Goal: Task Accomplishment & Management: Manage account settings

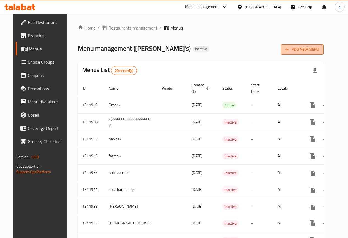
click at [319, 48] on span "Add New Menu" at bounding box center [303, 49] width 34 height 7
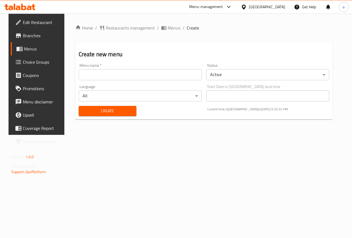
click at [151, 74] on input "text" at bounding box center [140, 74] width 123 height 11
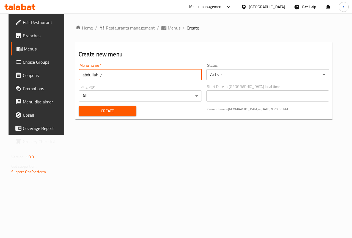
type input "abdullah 7"
click at [107, 113] on span "Create" at bounding box center [107, 110] width 49 height 7
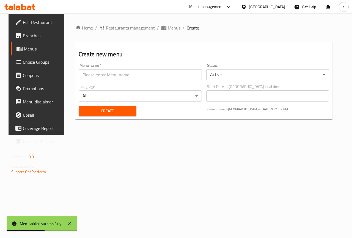
click at [25, 60] on span "Choice Groups" at bounding box center [43, 62] width 40 height 7
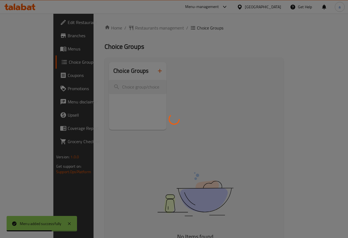
click at [33, 48] on div at bounding box center [174, 119] width 348 height 238
click at [14, 49] on div at bounding box center [174, 119] width 348 height 238
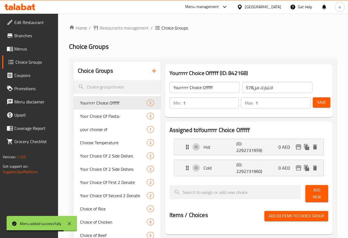
click at [14, 49] on span at bounding box center [11, 48] width 8 height 7
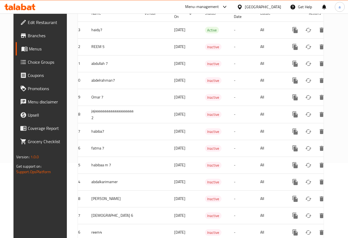
scroll to position [48, 0]
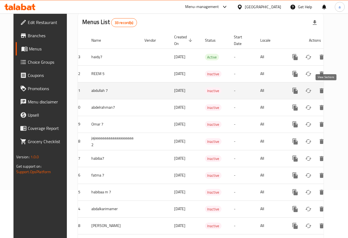
click at [329, 96] on link "enhanced table" at bounding box center [335, 90] width 13 height 13
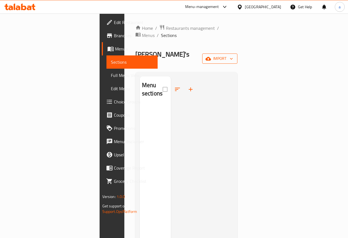
click at [211, 57] on icon "button" at bounding box center [209, 59] width 6 height 4
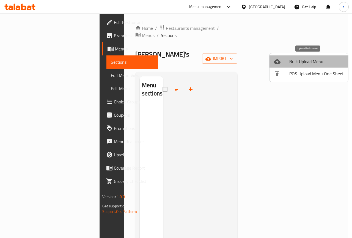
click at [303, 59] on span "Bulk Upload Menu" at bounding box center [317, 61] width 55 height 7
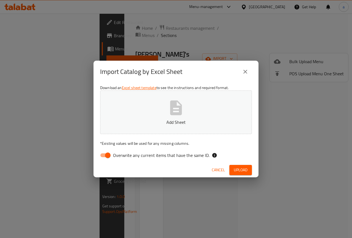
click at [105, 158] on input "Overwrite any current items that have the same ID." at bounding box center [107, 155] width 31 height 10
checkbox input "false"
click at [159, 112] on button "Add Sheet" at bounding box center [176, 112] width 152 height 44
click at [239, 172] on span "Upload" at bounding box center [241, 169] width 14 height 7
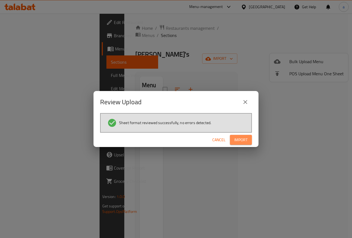
click at [240, 140] on span "Import" at bounding box center [241, 139] width 13 height 7
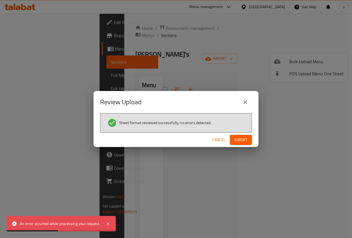
click at [251, 142] on button "Import" at bounding box center [241, 140] width 22 height 10
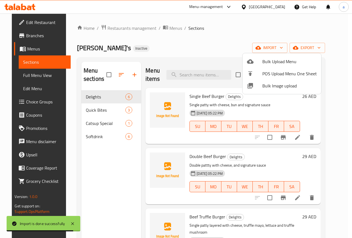
click at [94, 109] on div at bounding box center [176, 119] width 352 height 238
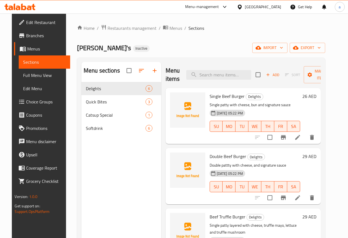
click at [310, 143] on div at bounding box center [285, 137] width 68 height 13
click at [306, 142] on li at bounding box center [297, 137] width 15 height 10
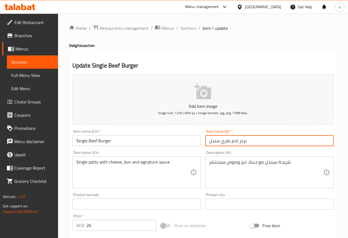
click at [225, 142] on input "برجر لحم بقري سنجل" at bounding box center [269, 140] width 129 height 11
click at [93, 143] on input "Single Beef Burger" at bounding box center [136, 140] width 129 height 11
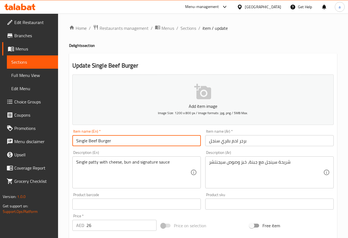
click at [93, 143] on input "Single Beef Burger" at bounding box center [136, 140] width 129 height 11
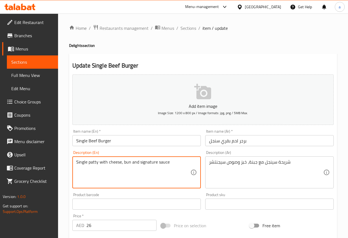
click at [93, 162] on textarea "Single patty with cheese, bun and signature sauce" at bounding box center [133, 172] width 114 height 26
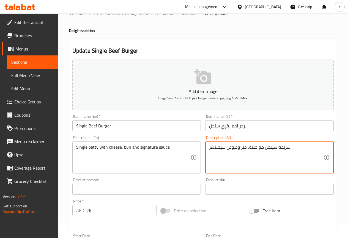
scroll to position [28, 0]
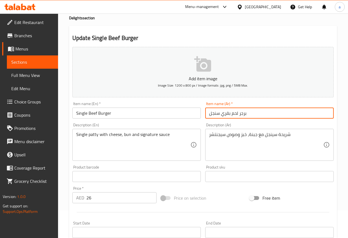
click at [229, 114] on input "برجر لحم بقري سنجل" at bounding box center [269, 112] width 129 height 11
drag, startPoint x: 229, startPoint y: 114, endPoint x: 226, endPoint y: 115, distance: 2.8
click at [227, 114] on input "برجر لحم بقري سنجل" at bounding box center [269, 112] width 129 height 11
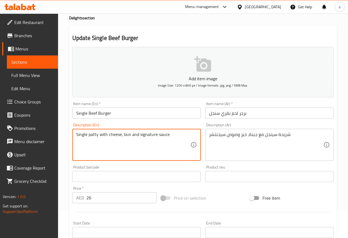
click at [127, 134] on textarea "Single patty with cheese, bun and signature sauce" at bounding box center [133, 145] width 114 height 26
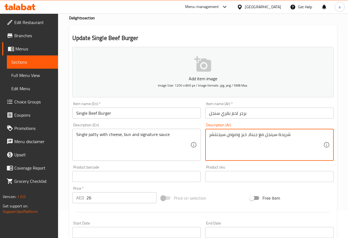
click at [242, 134] on textarea "شريحة سينجل مع جبنة، خبز وصوص سيجنتشر" at bounding box center [266, 145] width 114 height 26
click at [258, 142] on textarea "شريحة سينجل مع جبنة، [PERSON_NAME] وصوص سيجنتشر" at bounding box center [266, 145] width 114 height 26
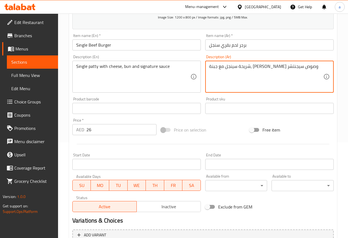
scroll to position [151, 0]
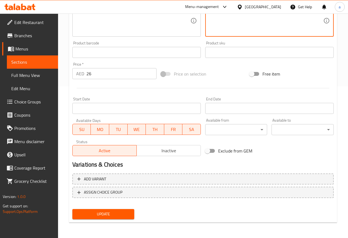
type textarea "شريحة سينجل مع جبنة، [PERSON_NAME] وصوص سيجنتشر"
click at [113, 212] on span "Update" at bounding box center [103, 213] width 53 height 7
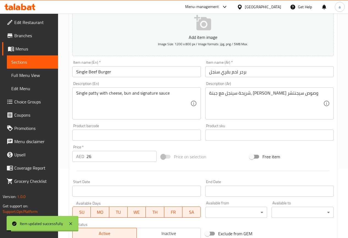
scroll to position [0, 0]
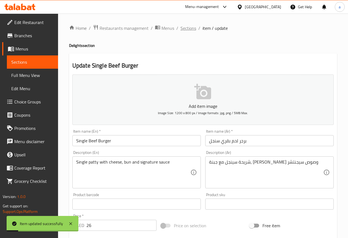
click at [182, 26] on span "Sections" at bounding box center [189, 28] width 16 height 7
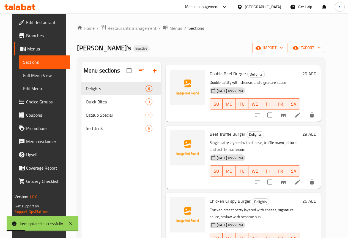
scroll to position [55, 0]
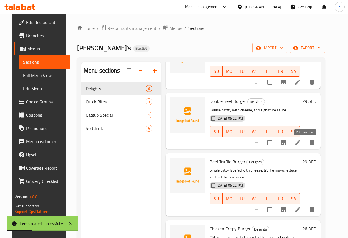
click at [302, 143] on li at bounding box center [297, 142] width 15 height 10
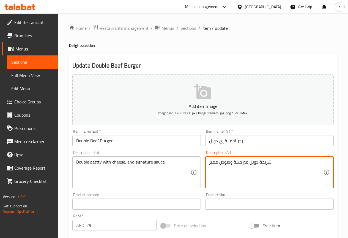
click at [216, 162] on textarea "شريحة دوبل مع جبنة وصوص مميز" at bounding box center [266, 172] width 114 height 26
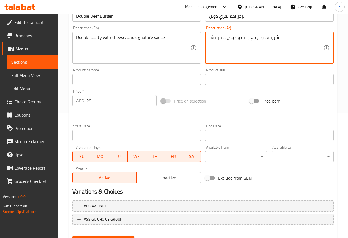
scroll to position [151, 0]
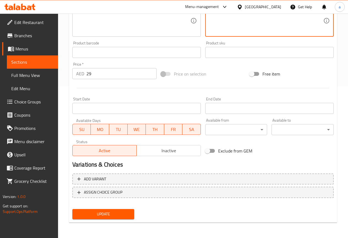
type textarea "شريحة دوبل مع جبنة وصوص سجينتشر"
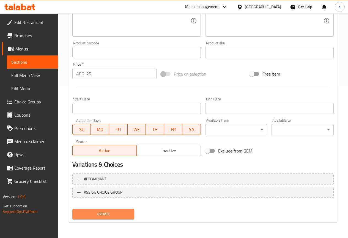
click at [100, 210] on button "Update" at bounding box center [103, 214] width 62 height 10
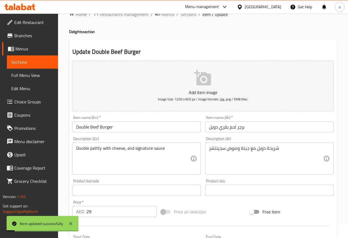
scroll to position [0, 0]
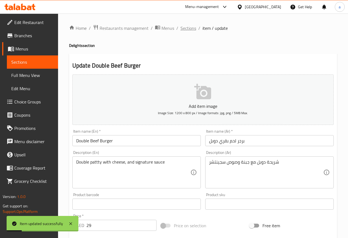
click at [191, 29] on span "Sections" at bounding box center [189, 28] width 16 height 7
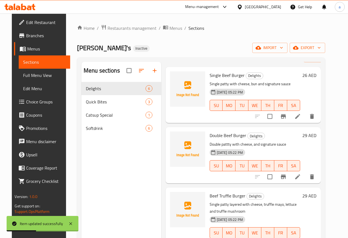
scroll to position [55, 0]
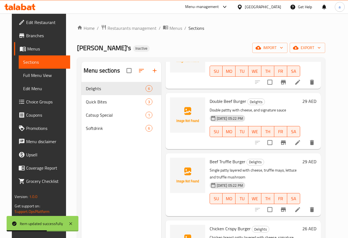
click at [306, 210] on li at bounding box center [297, 209] width 15 height 10
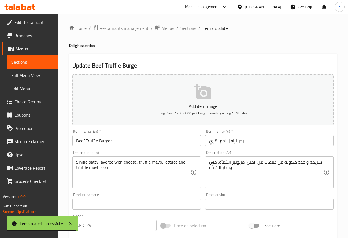
click at [93, 137] on input "Beef Truffle Burger" at bounding box center [136, 140] width 129 height 11
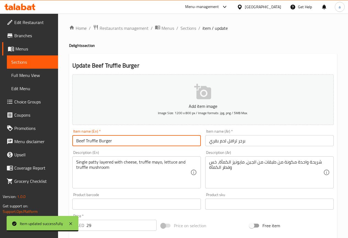
click at [93, 137] on input "Beef Truffle Burger" at bounding box center [136, 140] width 129 height 11
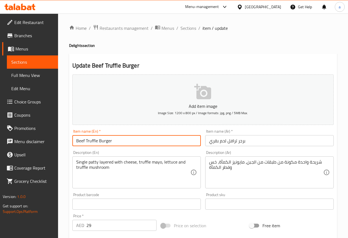
click at [232, 142] on input "برجر ترافل لحم بقري" at bounding box center [269, 140] width 129 height 11
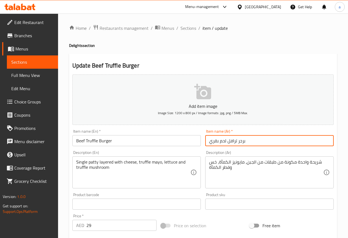
click at [232, 142] on input "برجر ترافل لحم بقري" at bounding box center [269, 140] width 129 height 11
paste input "تروفل"
type input "برجر تروفل لحم بقري"
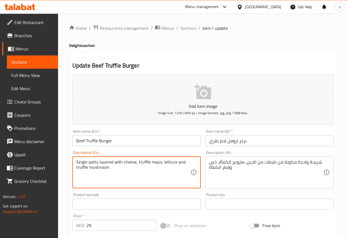
click at [132, 175] on textarea "Single patty layered with cheese, truffle mayo, lettuce and truffle mushroom" at bounding box center [133, 172] width 114 height 26
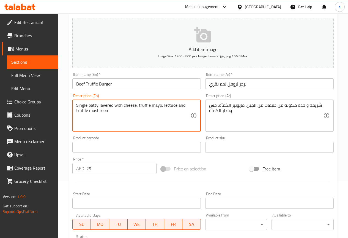
scroll to position [41, 0]
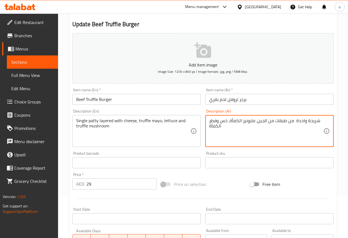
click at [234, 120] on textarea "شريحة واحدة من طبقات من الجبن، مايونيز الكمأة، خس وفطر الكمأة" at bounding box center [266, 131] width 114 height 26
paste textarea "روفل"
click at [248, 134] on textarea "شريحة واحدة من طبقات من الجبن، [PERSON_NAME] ، خس وفطر الكمأة" at bounding box center [266, 131] width 114 height 26
type textarea "شريحة واحدة من طبقات من الجبن، [PERSON_NAME] ، خس وفطر الكمأة"
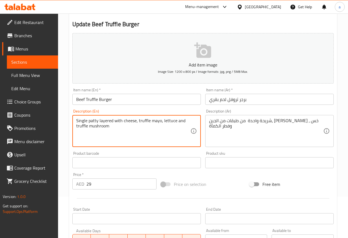
click at [155, 122] on textarea "Single patty layered with cheese, truffle mayo, lettuce and truffle mushroom" at bounding box center [133, 131] width 114 height 26
click at [167, 140] on textarea "Single patty layered with cheese, truffle mayo, lettuce and truffle mushroom" at bounding box center [133, 131] width 114 height 26
click at [83, 125] on textarea "Single patty layered with cheese, truffle mayo, lettuce and truffle mushroom" at bounding box center [133, 131] width 114 height 26
paste textarea "mayo"
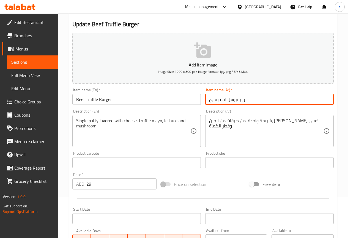
click at [236, 100] on input "برجر تروفل لحم بقري" at bounding box center [269, 99] width 129 height 11
click at [74, 126] on div "Single patty layered with cheese, truffle mayo, lettuce and mushroom Descriptio…" at bounding box center [136, 131] width 129 height 32
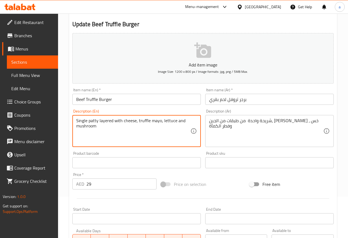
paste textarea "تروفل"
type textarea "Single patty layered with cheese, truffle mayo, lettuce and mushroom"
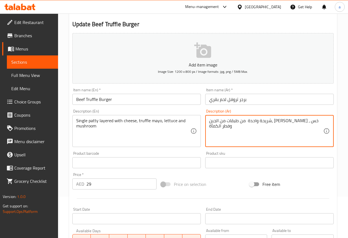
click at [220, 126] on textarea "شريحة واحدة من طبقات من الجبن، [PERSON_NAME] ، خس وفطر الكمأة" at bounding box center [266, 131] width 114 height 26
paste textarea "تروفل"
click at [216, 134] on textarea "شريحة واحدة من طبقات من الجبن، [PERSON_NAME] ، خس وفطر تروفل" at bounding box center [266, 131] width 114 height 26
type textarea "شريحة واحدة من طبقات من الجبن، [PERSON_NAME] ، خس وفطر تروفل"
click at [89, 97] on input "Beef Truffle Burger" at bounding box center [136, 99] width 129 height 11
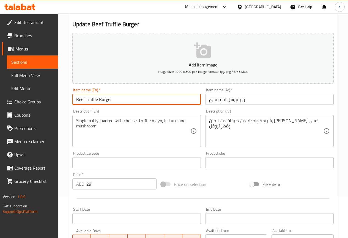
click at [89, 97] on input "Beef Truffle Burger" at bounding box center [136, 99] width 129 height 11
click at [75, 127] on div "Single patty layered with cheese, truffle mayo, lettuce and mushroom Descriptio…" at bounding box center [136, 131] width 129 height 32
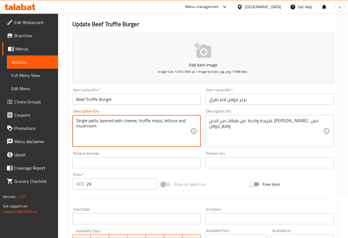
paste textarea "Truffle"
click at [101, 137] on textarea "Single patty layered with cheese, truffle mayo, lettuce and Truffle mushroom" at bounding box center [133, 131] width 114 height 26
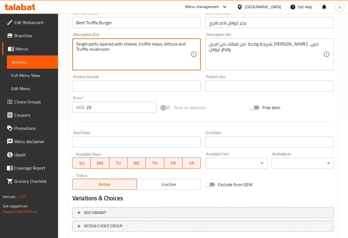
scroll to position [151, 0]
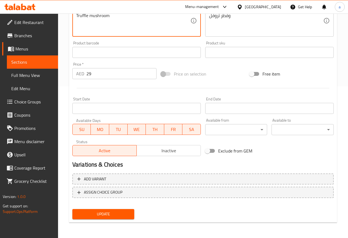
type textarea "Single patty layered with cheese, truffle mayo, lettuce and Truffle mushroom"
click at [118, 210] on button "Update" at bounding box center [103, 214] width 62 height 10
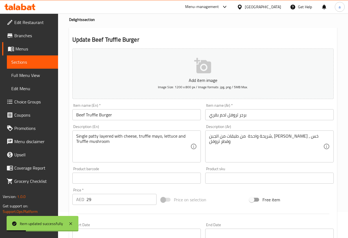
scroll to position [0, 0]
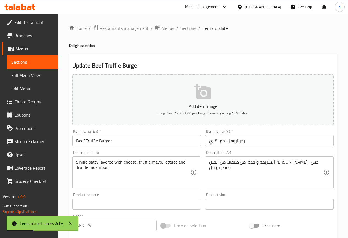
click at [181, 30] on span "Sections" at bounding box center [189, 28] width 16 height 7
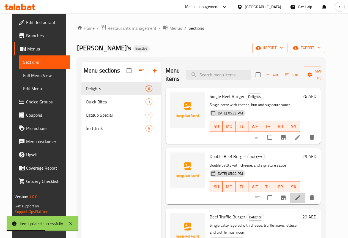
click at [306, 195] on li at bounding box center [297, 197] width 15 height 10
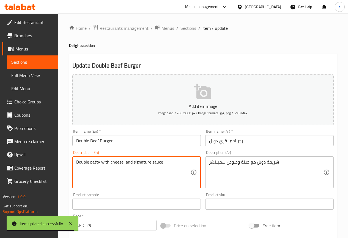
click at [108, 178] on textarea "Double patty with cheese, and signature sauce" at bounding box center [133, 172] width 114 height 26
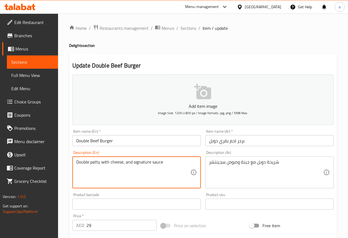
type textarea "Double patty with cheese, and signature sauce"
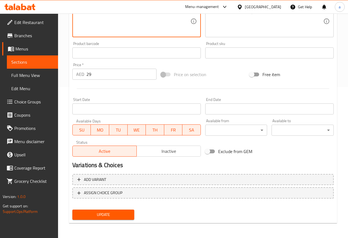
scroll to position [151, 0]
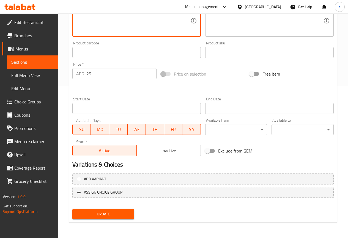
click at [119, 212] on span "Update" at bounding box center [103, 213] width 53 height 7
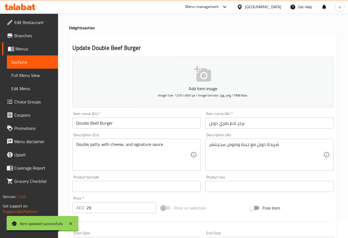
scroll to position [0, 0]
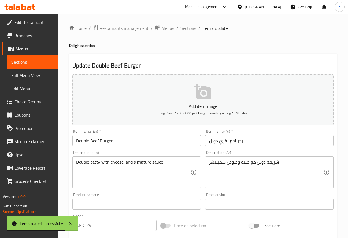
click at [183, 26] on span "Sections" at bounding box center [189, 28] width 16 height 7
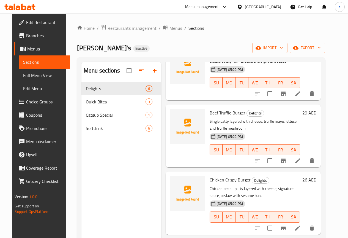
scroll to position [110, 0]
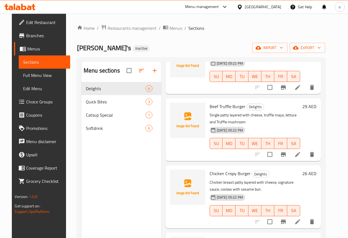
click at [302, 219] on li at bounding box center [297, 221] width 15 height 10
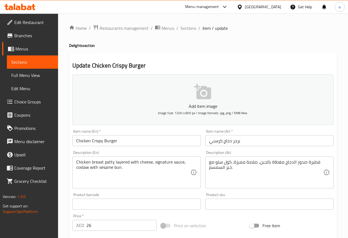
drag, startPoint x: 102, startPoint y: 159, endPoint x: 74, endPoint y: 164, distance: 29.1
click at [74, 164] on div "Chicken breast patty layered with cheese, signature sauce, coslaw with sesame b…" at bounding box center [136, 172] width 129 height 32
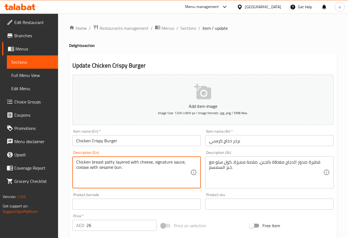
click at [120, 164] on textarea "Chicken breast patty layered with cheese, signature sauce, coslaw with sesame b…" at bounding box center [133, 172] width 114 height 26
click at [143, 167] on textarea "Chicken breast patty layered with cheese, signature sauce, coslaw with sesame b…" at bounding box center [133, 172] width 114 height 26
click at [145, 170] on textarea "Chicken breast patty layered with cheese, signature sauce, coslaw with sesame b…" at bounding box center [133, 172] width 114 height 26
click at [127, 158] on div "Chicken breast patty layered with cheese, signature sauce, coslaw with sesame b…" at bounding box center [136, 172] width 129 height 32
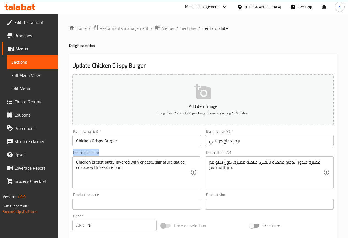
click at [127, 158] on div "Chicken breast patty layered with cheese, signature sauce, coslaw with sesame b…" at bounding box center [136, 172] width 129 height 32
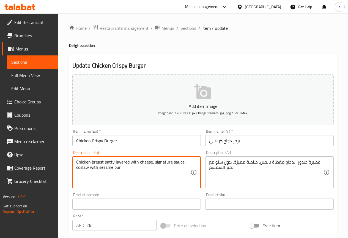
click at [128, 167] on textarea "Chicken breast patty layered with cheese, signature sauce, coslaw with sesame b…" at bounding box center [133, 172] width 114 height 26
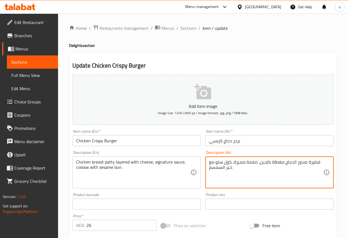
click at [279, 163] on textarea "فطيرة صدور الدجاج مغطاة بالجبن، صلصة مميزة، كول سلو مع خبز السمسم." at bounding box center [266, 172] width 114 height 26
click at [313, 163] on textarea "فطيرة صدور الدجاج مغطاة بالجبن، صلصة مميزة، كول سلو مع خبز السمسم." at bounding box center [266, 172] width 114 height 26
click at [292, 169] on textarea "شريحة صدور الدجاج مغطاة بالجبن، صلصة مميزة، كول سلو مع خبز السمسم." at bounding box center [266, 172] width 114 height 26
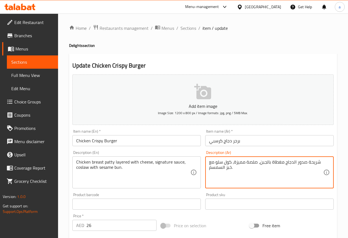
click at [274, 160] on textarea "شريحة صدور الدجاج مغطاة بالجبن، صلصة مميزة، كول سلو مع خبز السمسم." at bounding box center [266, 172] width 114 height 26
click at [286, 161] on textarea "شريحة صدور الدجاج طبقات بالجبن، صلصة مميزة، كول سلو مع خبز السمسم." at bounding box center [266, 172] width 114 height 26
click at [264, 161] on textarea "شريحة صدور الدجاج مع طبقات بالجبن، صلصة مميزة، كول سلو مع خبز السمسم." at bounding box center [266, 172] width 114 height 26
click at [225, 160] on textarea "شريحة صدور الدجاج مع طبقات من الجبن، صلصة مميزة، كول سلو مع خبز السمسم." at bounding box center [266, 172] width 114 height 26
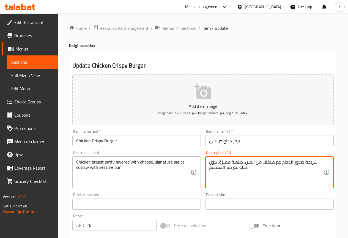
click at [225, 160] on textarea "شريحة صدور الدجاج مع طبقات من الجبن، صلصة مميزة، كول سلو مع خبز السمسم." at bounding box center [266, 172] width 114 height 26
click at [238, 162] on textarea "شريحة صدور الدجاج مع طبقات من الجبن، صلصة ، كول سلو مع خبز السمسم." at bounding box center [266, 172] width 114 height 26
click at [243, 177] on textarea "شريحة صدور الدجاج مع طبقات من الجبن، صوص سجينتشر ، كول سلو مع خبز السمسم." at bounding box center [266, 172] width 114 height 26
click at [226, 169] on textarea "شريحة صدور الدجاج مع طبقات من الجبن، صوص سجينتشر ، كول سلو مع خبز السمسم." at bounding box center [266, 172] width 114 height 26
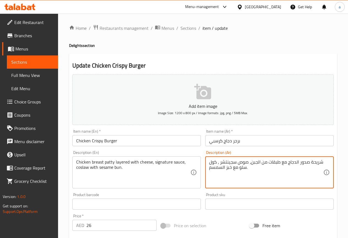
click at [226, 169] on textarea "شريحة صدور الدجاج مع طبقات من الجبن، صوص سجينتشر ، كول سلو مع خبز السمسم." at bounding box center [266, 172] width 114 height 26
click at [229, 169] on textarea "شريحة صدور الدجاج مع طبقات من الجبن، صوص سجينتشر ، كول سلو مع خبز السمسم." at bounding box center [266, 172] width 114 height 26
click at [243, 181] on textarea "شريحة صدور الدجاج مع طبقات من الجبن، صوص سجينتشر ، كول سلو مع كيزرالسمسم." at bounding box center [266, 172] width 114 height 26
type textarea "شريحة صدور الدجاج مع طبقات من الجبن، صوص سجينتشر ، كول سلو مع كيزرالسمسم."
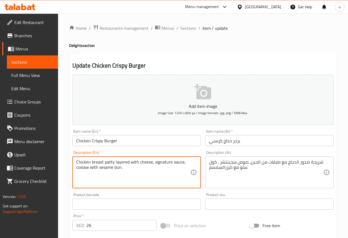
click at [109, 167] on textarea "Chicken breast patty layered with cheese, signature sauce, coslaw with sesame b…" at bounding box center [133, 172] width 114 height 26
click at [153, 163] on textarea "Chicken breast patty layered with cheese, signature sauce, coslaw with sesame b…" at bounding box center [133, 172] width 114 height 26
click at [133, 180] on textarea "Chicken breast patty layered with cheese, signature sauce, coslaw with sesame b…" at bounding box center [133, 172] width 114 height 26
click at [85, 167] on textarea "Chicken breast patty layered with cheese, signature sauce, coslaw with sesame b…" at bounding box center [133, 172] width 114 height 26
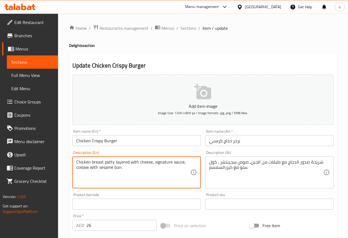
click at [85, 167] on textarea "Chicken breast patty layered with cheese, signature sauce, coslaw with sesame b…" at bounding box center [133, 172] width 114 height 26
click at [94, 175] on textarea "Chicken breast patty layered with cheese, signature sauce, coslaw with sesame b…" at bounding box center [133, 172] width 114 height 26
click at [87, 167] on textarea "Chicken breast patty layered with cheese, signature sauce, coslaw with sesame b…" at bounding box center [133, 172] width 114 height 26
drag, startPoint x: 87, startPoint y: 167, endPoint x: 103, endPoint y: 173, distance: 17.5
click at [104, 173] on textarea "Chicken breast patty layered with cheese, signature sauce, coslaw with sesame b…" at bounding box center [133, 172] width 114 height 26
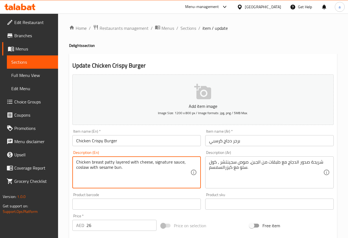
click at [85, 168] on textarea "Chicken breast patty layered with cheese, signature sauce, coslaw with sesame b…" at bounding box center [133, 172] width 114 height 26
paste textarea "Coleslaw"
click at [123, 178] on textarea "Chicken breast patty layered with cheese, signature sauce, Coleslaw with sesame…" at bounding box center [133, 172] width 114 height 26
type textarea "Chicken breast patty layered with cheese, signature sauce, Coleslaw with sesame…"
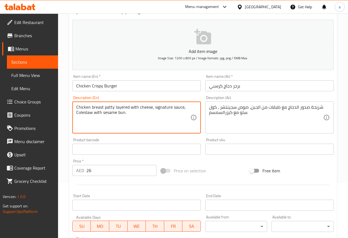
scroll to position [55, 0]
click at [162, 123] on textarea "Chicken breast patty layered with cheese, signature sauce, Coleslaw with sesame…" at bounding box center [133, 117] width 114 height 26
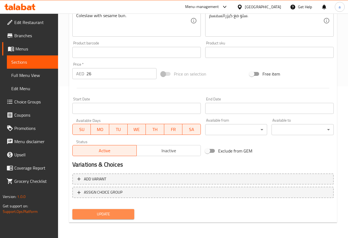
click at [112, 210] on span "Update" at bounding box center [103, 213] width 53 height 7
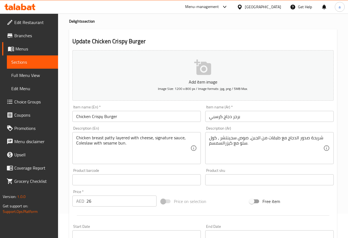
scroll to position [0, 0]
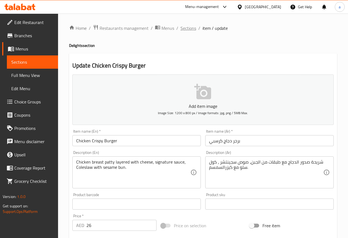
click at [193, 29] on span "Sections" at bounding box center [189, 28] width 16 height 7
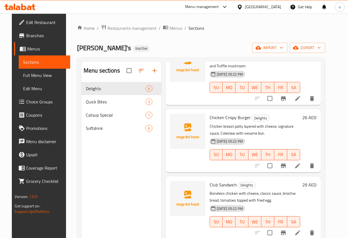
scroll to position [77, 0]
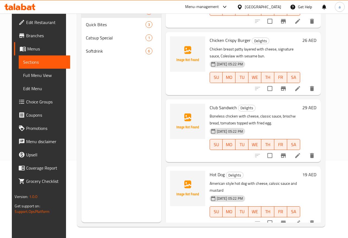
click at [301, 158] on icon at bounding box center [298, 155] width 7 height 7
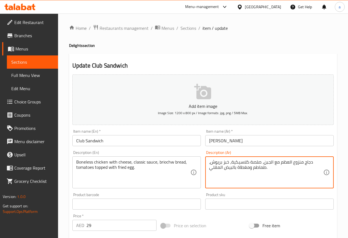
click at [300, 165] on textarea "دجاج منزوع العظم مع الجبن، صلصة كلاسيكية، خبز بريوش، طماطم ومغطاة بالبيض المقلي." at bounding box center [266, 172] width 114 height 26
click at [309, 163] on textarea "دجاج العظم مع الجبن، صلصة كلاسيكية، خبز بريوش، طماطم ومغطاة بالبيض المقلي." at bounding box center [266, 172] width 114 height 26
click at [320, 161] on textarea "دجاج العظم مع الجبن، صلصة كلاسيكية، خبز بريوش، طماطم ومغطاة بالبيض المقلي." at bounding box center [266, 172] width 114 height 26
click at [298, 166] on textarea "دجاج العظم مع الجبن، صلصة كلاسيكية، خبز بريوش، طماطم ومغطاة بالبيض المقلي." at bounding box center [266, 172] width 114 height 26
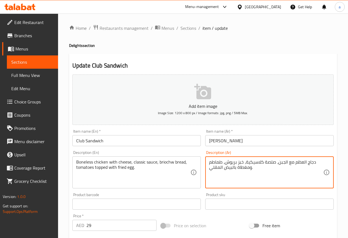
click at [300, 162] on textarea "دجاج العظم مع الجبن، صلصة كلاسيكية، خبز بريوش، طماطم ومغطاة بالبيض المقلي." at bounding box center [266, 172] width 114 height 26
click at [262, 176] on textarea "دجاج مسحب مع الجبن، صلصة كلاسيكية، خبز بريوش، طماطم ومغطاة بالبيض المقلي." at bounding box center [266, 172] width 114 height 26
click at [271, 163] on textarea "دجاج مسحب مع الجبن، صلصة كلاسيكية، خبز بريوش، طماطم ومغطاة بالبيض المقلي." at bounding box center [266, 172] width 114 height 26
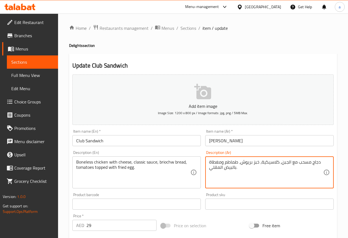
click at [268, 162] on textarea "دجاج مسحب مع الجبن، كلاسيكية، خبز بريوش، طماطم ومغطاة بالبيض المقلي." at bounding box center [266, 172] width 114 height 26
click at [272, 170] on textarea "دجاج مسحب مع الجبن، صوص كلاسيك ، خبز بريوش، طماطم ومغطاة بالبيض المقلي." at bounding box center [266, 172] width 114 height 26
type textarea "دجاج مسحب مع الجبن، صوص كلاسيك ، خبز بريوش، طماطم ومغطاة بالبيض المقلي."
click at [168, 157] on div "Boneless chicken with cheese, classic sauce, briochw bread, tomatoes topped wit…" at bounding box center [136, 172] width 129 height 32
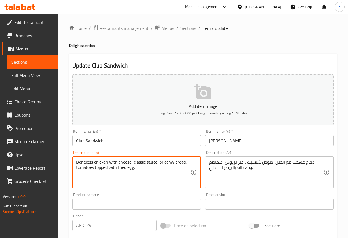
click at [169, 162] on textarea "Boneless chicken with cheese, classic sauce, briochw bread, tomatoes topped wit…" at bounding box center [133, 172] width 114 height 26
click at [158, 173] on textarea "Boneless chicken with cheese, classic sauce, briochw bread, tomatoes topped wit…" at bounding box center [133, 172] width 114 height 26
click at [168, 161] on textarea "Boneless chicken with cheese, classic sauce, briochw bread, tomatoes topped wit…" at bounding box center [133, 172] width 114 height 26
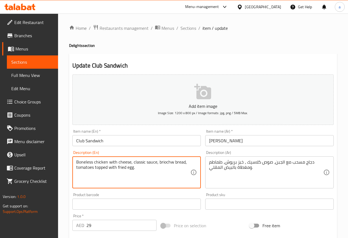
drag, startPoint x: 168, startPoint y: 161, endPoint x: 175, endPoint y: 167, distance: 9.5
click at [175, 167] on textarea "Boneless chicken with cheese, classic sauce, briochw bread, tomatoes topped wit…" at bounding box center [133, 172] width 114 height 26
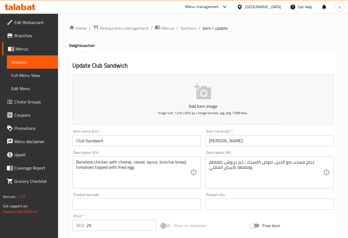
drag, startPoint x: 77, startPoint y: 167, endPoint x: 197, endPoint y: 170, distance: 120.7
click at [197, 170] on div "Boneless chicken with cheese, classic sauce, briochw bread, tomatoes topped wit…" at bounding box center [136, 172] width 129 height 32
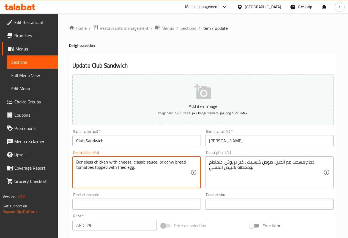
click at [173, 163] on textarea "Boneless chicken with cheese, classic sauce, briochw bread, tomatoes topped wit…" at bounding box center [133, 172] width 114 height 26
click at [169, 162] on textarea "Boneless chicken with cheese, classic sauce, briochw bread, tomatoes topped wit…" at bounding box center [133, 172] width 114 height 26
paste textarea "Brioche"
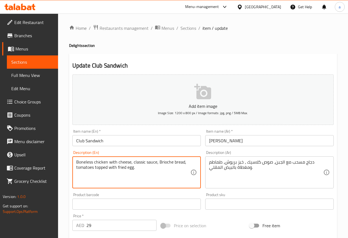
click at [173, 175] on textarea "Boneless chicken with cheese, classic sauce, Brioche bread, tomatoes topped wit…" at bounding box center [133, 172] width 114 height 26
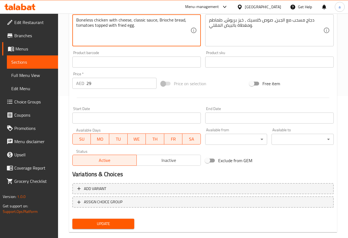
scroll to position [151, 0]
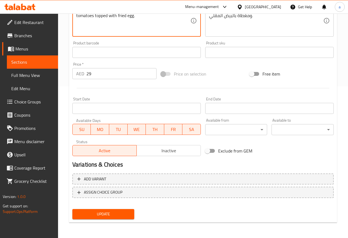
type textarea "Boneless chicken with cheese, classic sauce, Brioche bread, tomatoes topped wit…"
click at [118, 214] on span "Update" at bounding box center [103, 213] width 53 height 7
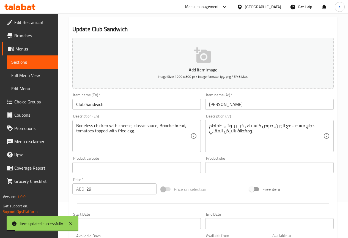
scroll to position [0, 0]
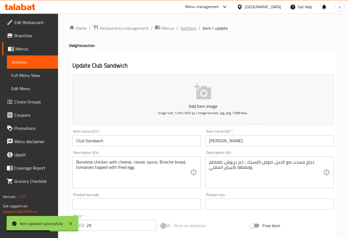
click at [193, 29] on span "Sections" at bounding box center [189, 28] width 16 height 7
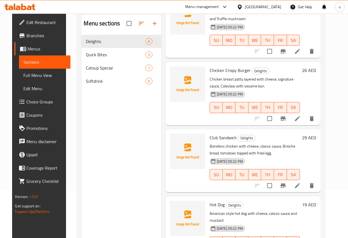
scroll to position [77, 0]
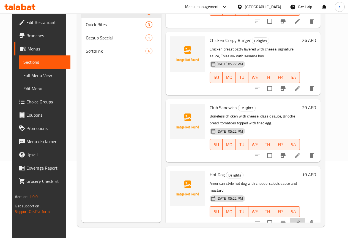
click at [301, 218] on li at bounding box center [297, 223] width 15 height 10
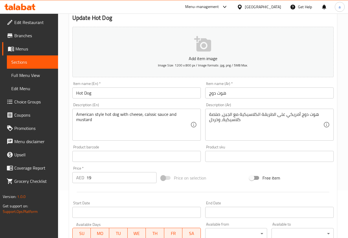
scroll to position [83, 0]
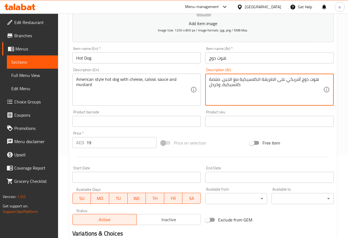
click at [251, 83] on textarea "هوت دوج أمريكي على الطريقة الكلاسيكية مع الجبن، صلصة كلاسيكية، وخردل" at bounding box center [266, 90] width 114 height 26
click at [268, 79] on textarea "هوت دوج أمريكي على الطريقة مع الجبن، صلصة كلاسيكية، وخردل" at bounding box center [266, 90] width 114 height 26
click at [272, 87] on textarea "هوت دوج أمريكي على مع الجبن، صلصة كلاسيكية، وخردل" at bounding box center [266, 90] width 114 height 26
click at [277, 81] on textarea "هوت دوج أمريكي على مع الجبن، صلصة كلاسيكية، وخردل" at bounding box center [266, 90] width 114 height 26
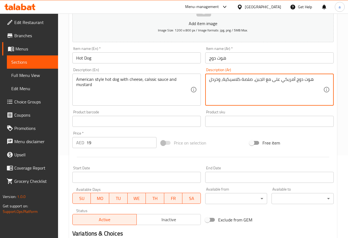
click at [277, 81] on textarea "هوت دوج أمريكي على مع الجبن، صلصة كلاسيكية، وخردل" at bounding box center [266, 90] width 114 height 26
click at [256, 91] on textarea "هوت دوج أمريكي ستايل مع الجبن، صلصة كلاسيكية، وخردل" at bounding box center [266, 90] width 114 height 26
click at [244, 93] on textarea "هوت دوج أمريكي ستايل مع الجبن، صلصة كلاسيكية، وخردل" at bounding box center [266, 90] width 114 height 26
click at [247, 78] on textarea "هوت دوج أمريكي ستايل مع الجبن، صلصة كلاسيكية، وخردل" at bounding box center [266, 90] width 114 height 26
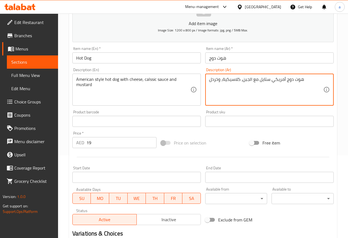
click at [235, 78] on textarea "هوت دوج أمريكي ستايل مع الجبن، كلاسيكية، وخردل" at bounding box center [266, 90] width 114 height 26
type textarea "هوت دوج أمريكي ستايل مع الجبن، كلاسيك صوص، وخردل"
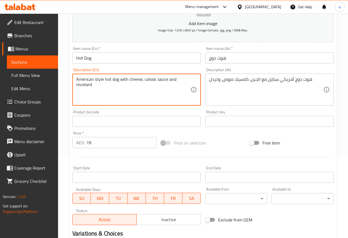
click at [151, 79] on textarea "American style hot dog with cheese, calssic sauce and mustard" at bounding box center [133, 90] width 114 height 26
click at [150, 80] on textarea "American style hot dog with cheese, calssic sauce and mustard" at bounding box center [133, 90] width 114 height 26
drag, startPoint x: 150, startPoint y: 80, endPoint x: 145, endPoint y: 97, distance: 17.1
click at [145, 97] on textarea "American style hot dog with cheese, calssic sauce and mustard" at bounding box center [133, 90] width 114 height 26
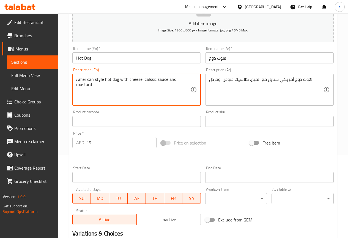
click at [146, 80] on textarea "American style hot dog with cheese, calssic sauce and mustard" at bounding box center [133, 90] width 114 height 26
click at [153, 80] on textarea "American style hot dog with cheese, calssic sauce and mustard" at bounding box center [133, 90] width 114 height 26
click at [128, 84] on textarea "American style hot dog with cheese, calssic sauce and mustard" at bounding box center [133, 90] width 114 height 26
click at [150, 77] on textarea "American style hot dog with cheese, calssic sauce and mustard" at bounding box center [133, 90] width 114 height 26
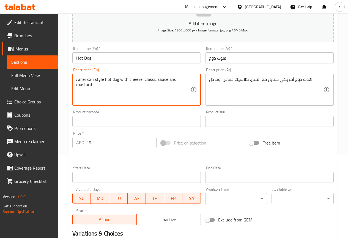
click at [178, 97] on textarea "American style hot dog with cheese, classic sauce and mustard" at bounding box center [133, 90] width 114 height 26
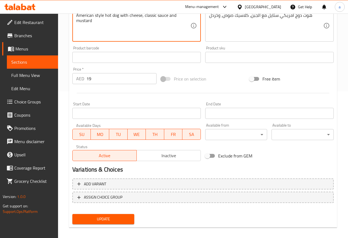
scroll to position [151, 0]
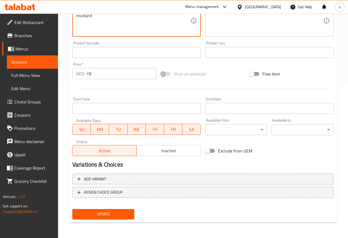
type textarea "American style hot dog with cheese, classic sauce and mustard"
click at [121, 206] on div "Add variant ASSIGN CHOICE GROUP" at bounding box center [203, 189] width 266 height 36
click at [121, 209] on button "Update" at bounding box center [103, 214] width 62 height 10
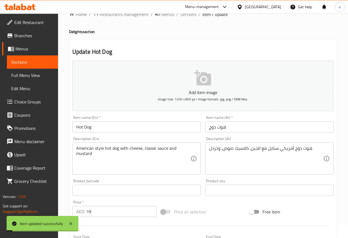
scroll to position [0, 0]
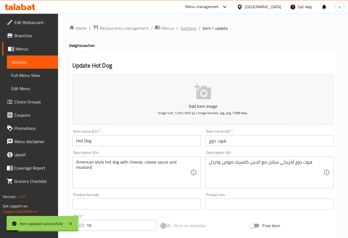
click at [183, 30] on span "Sections" at bounding box center [189, 28] width 16 height 7
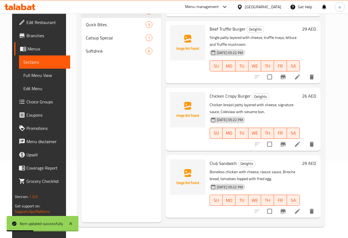
scroll to position [56, 0]
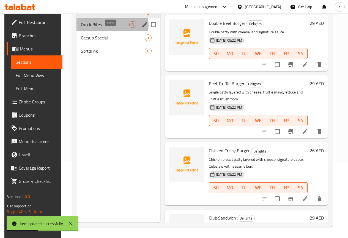
click at [130, 27] on span "3" at bounding box center [133, 24] width 6 height 5
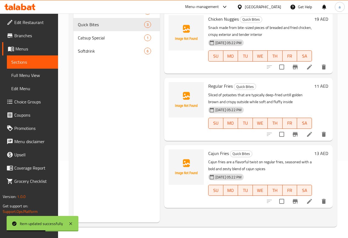
scroll to position [22, 0]
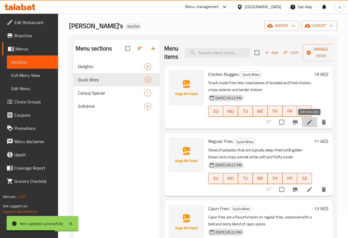
click at [311, 122] on icon at bounding box center [309, 122] width 7 height 7
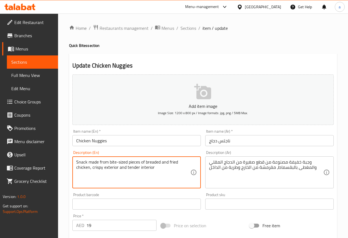
click at [110, 165] on textarea "Snack made from bite-sized pieces of breaded and fried chicken, crispy exterior…" at bounding box center [133, 172] width 114 height 26
click at [110, 177] on textarea "Snack made from bite-sized pieces of breaded and fried chicken, crispy exterior…" at bounding box center [133, 172] width 114 height 26
click at [112, 170] on textarea "Snack made from bite-sized pieces of breaded and fried chicken, crispy exterior…" at bounding box center [133, 172] width 114 height 26
click at [126, 181] on textarea "Snack made from bite-sized pieces of breaded and fried chicken, crispy exterior…" at bounding box center [133, 172] width 114 height 26
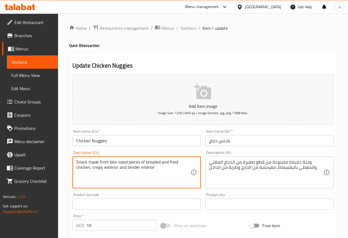
click at [143, 170] on textarea "Snack made from bite-sized pieces of breaded and fried chicken, crispy exterior…" at bounding box center [133, 172] width 114 height 26
click at [109, 175] on textarea "Snack made from bite-sized pieces of breaded and fried chicken, crispy exterior…" at bounding box center [133, 172] width 114 height 26
click at [112, 167] on textarea "Snack made from bite-sized pieces of breaded and fried chicken, crispy exterior…" at bounding box center [133, 172] width 114 height 26
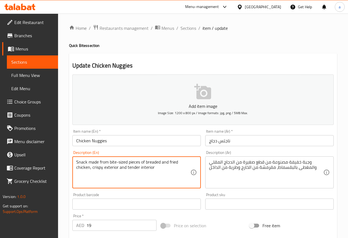
click at [112, 167] on textarea "Snack made from bite-sized pieces of breaded and fried chicken, crispy exterior…" at bounding box center [133, 172] width 114 height 26
click at [135, 178] on textarea "Snack made from bite-sized pieces of breaded and fried chicken, crispy exterior…" at bounding box center [133, 172] width 114 height 26
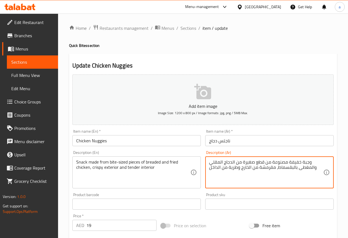
click at [264, 167] on textarea "وجبة خفيفة مصنوعة من قطع صغيرة من الدجاج المقلي والمغطى بالبقسماط، مقرمشة من ال…" at bounding box center [266, 172] width 114 height 26
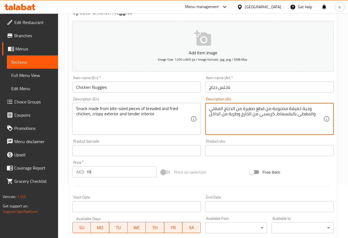
scroll to position [55, 0]
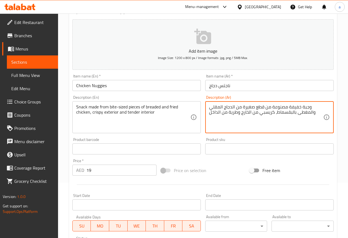
type textarea "وجبة خفيفة مصنوعة من قطع صغيرة من الدجاج المقلي والمغطى بالبقسماط، كريسبي من ال…"
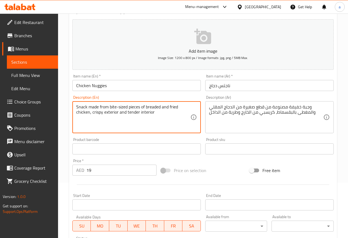
click at [154, 109] on textarea "Snack made from bite-sized pieces of breaded and fried chicken, crispy exterior…" at bounding box center [133, 117] width 114 height 26
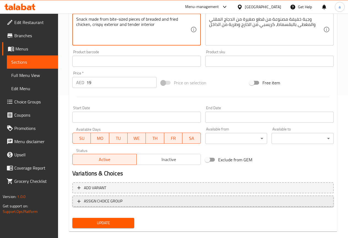
scroll to position [151, 0]
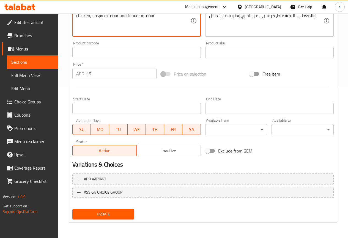
click at [100, 217] on span "Update" at bounding box center [103, 213] width 53 height 7
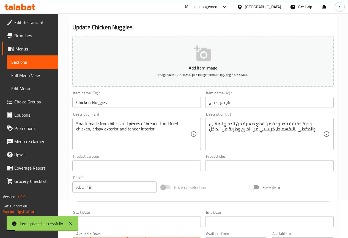
scroll to position [0, 0]
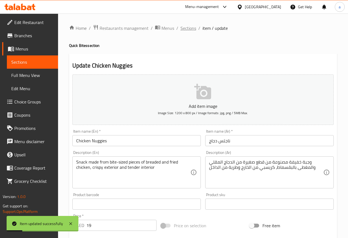
click at [183, 26] on span "Sections" at bounding box center [189, 28] width 16 height 7
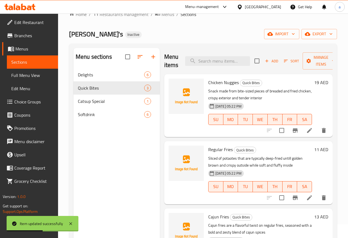
scroll to position [28, 0]
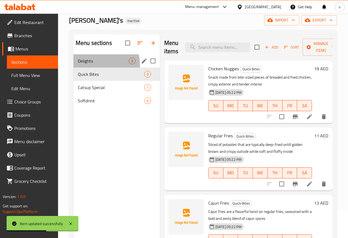
click at [92, 67] on div "Delights 6" at bounding box center [117, 60] width 86 height 13
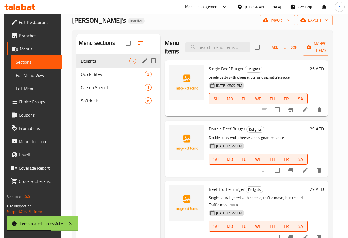
click at [142, 64] on icon "edit" at bounding box center [145, 61] width 7 height 7
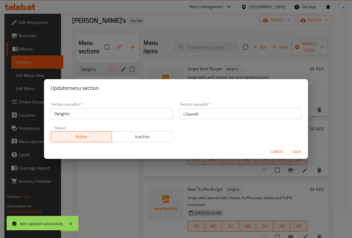
click at [188, 112] on input "المسرات" at bounding box center [241, 113] width 122 height 11
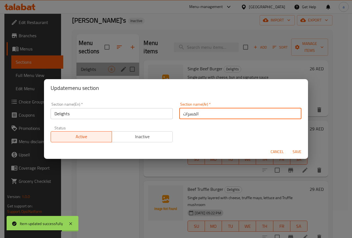
click at [188, 112] on input "المسرات" at bounding box center [241, 113] width 122 height 11
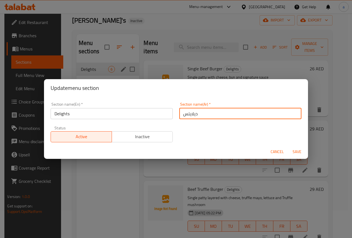
type input "ديلايتس"
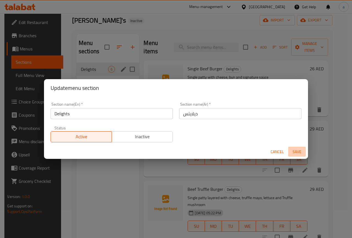
click at [298, 155] on button "Save" at bounding box center [298, 151] width 18 height 10
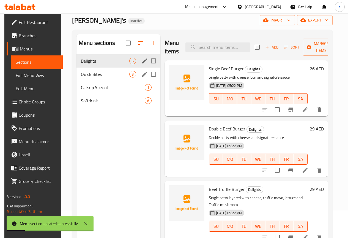
click at [118, 81] on div "Quick Bites 3" at bounding box center [119, 73] width 84 height 13
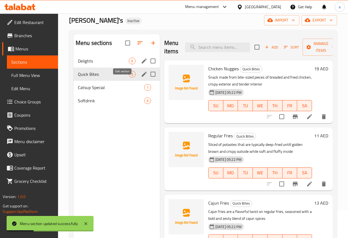
click at [141, 77] on icon "edit" at bounding box center [144, 74] width 7 height 7
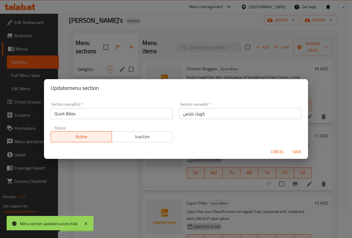
click at [291, 154] on button "Save" at bounding box center [298, 151] width 18 height 10
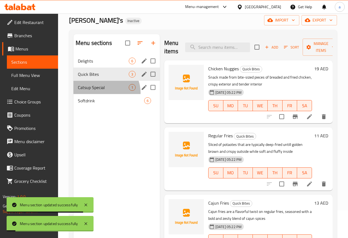
click at [105, 94] on div "Catsup Special 1" at bounding box center [117, 87] width 86 height 13
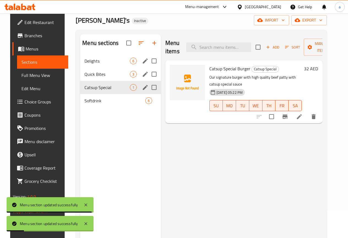
click at [143, 90] on icon "edit" at bounding box center [145, 87] width 5 height 5
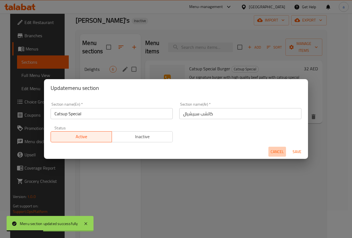
click at [269, 150] on button "Cancel" at bounding box center [278, 151] width 18 height 10
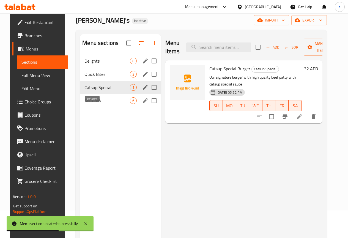
click at [89, 104] on span "Softdrink" at bounding box center [107, 100] width 45 height 7
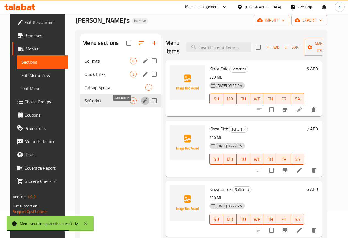
click at [143, 103] on icon "edit" at bounding box center [145, 100] width 5 height 5
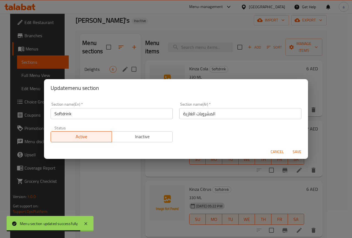
click at [271, 151] on span "Cancel" at bounding box center [277, 151] width 13 height 7
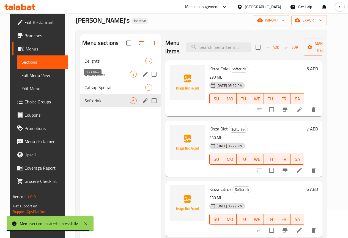
click at [91, 77] on span "Quick Bites" at bounding box center [107, 74] width 45 height 7
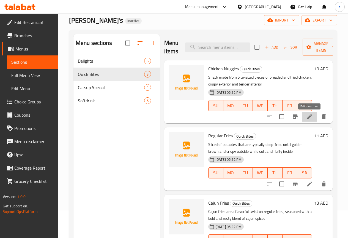
click at [311, 118] on icon at bounding box center [309, 116] width 7 height 7
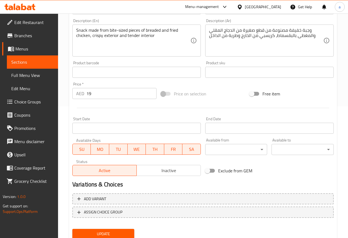
scroll to position [138, 0]
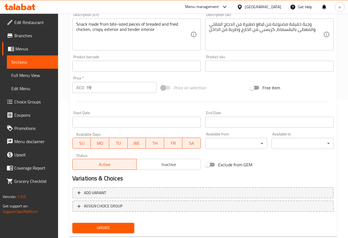
drag, startPoint x: 125, startPoint y: 227, endPoint x: 125, endPoint y: 231, distance: 3.3
click at [125, 231] on span "Update" at bounding box center [103, 227] width 53 height 7
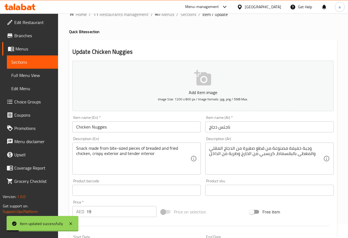
scroll to position [0, 0]
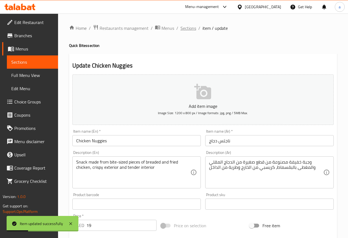
click at [189, 29] on span "Sections" at bounding box center [189, 28] width 16 height 7
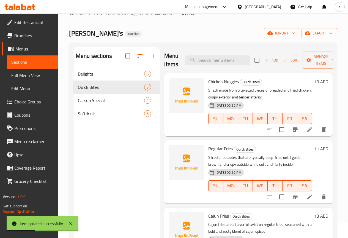
scroll to position [28, 0]
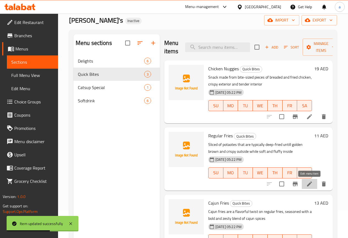
click at [309, 183] on icon at bounding box center [309, 183] width 7 height 7
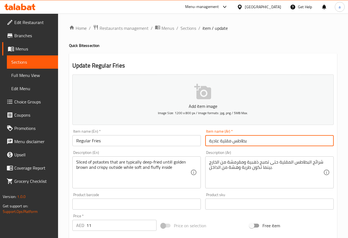
click at [211, 142] on input "بطاطس مقلية عادية" at bounding box center [269, 140] width 129 height 11
click at [234, 139] on input "بطاطس مقلية عادية" at bounding box center [269, 140] width 129 height 11
click at [101, 140] on input "Regular Fries" at bounding box center [136, 140] width 129 height 11
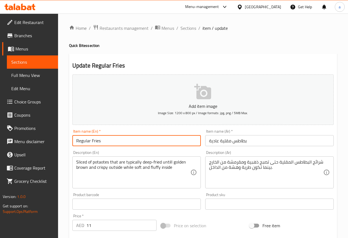
click at [101, 140] on input "Regular Fries" at bounding box center [136, 140] width 129 height 11
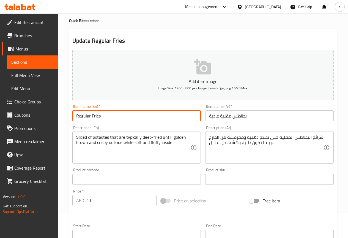
scroll to position [28, 0]
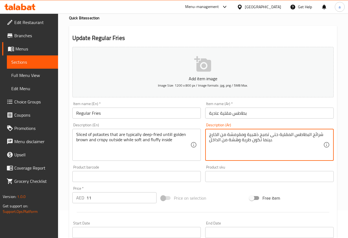
click at [247, 133] on textarea "شرائح البطاطس المقلية حتى تصبح ذهبية ومقرمشة من الخارج بينما تكون طرية وهشة من …" at bounding box center [266, 145] width 114 height 26
type textarea "شرائح البطاطس المقلية حتى تصبح ذهبية بنية ومقرمشة من الخارج بينما تكون طرية وهش…"
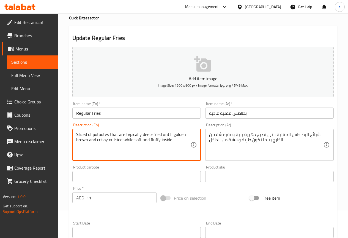
drag, startPoint x: 88, startPoint y: 140, endPoint x: 173, endPoint y: 136, distance: 84.3
click at [154, 152] on textarea "Sliced of potaotes that are typically deep-fried untill golden brown and crispy…" at bounding box center [133, 145] width 114 height 26
click at [99, 132] on textarea "Sliced of potaotes that are typically deep-fried untill golden brown and crispy…" at bounding box center [133, 145] width 114 height 26
click at [104, 134] on textarea "Sliced of potaotes that are typically deep-fried untill golden brown and crispy…" at bounding box center [133, 145] width 114 height 26
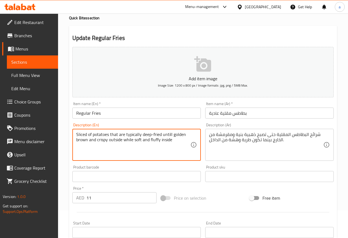
click at [164, 136] on textarea "Sliced of potatoes that are typically deep-fried untill golden brown and crispy…" at bounding box center [133, 145] width 114 height 26
click at [178, 156] on textarea "Sliced of potatoes that are typically deep-fried until golden brown and crispy …" at bounding box center [133, 145] width 114 height 26
type textarea "Sliced of potatoes that are typically deep-fried until golden brown and crispy …"
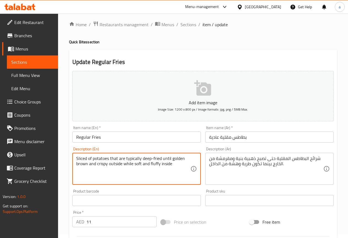
scroll to position [0, 0]
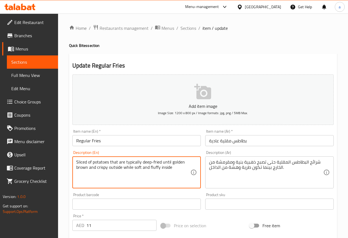
click at [135, 165] on textarea "Sliced of potatoes that are typically deep-fried until golden brown and crispy …" at bounding box center [133, 172] width 114 height 26
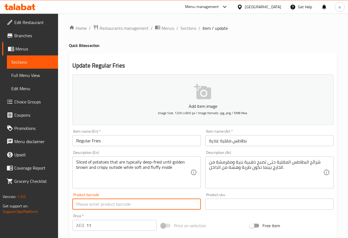
click at [143, 199] on input "text" at bounding box center [136, 203] width 129 height 11
click at [188, 31] on span "Sections" at bounding box center [189, 28] width 16 height 7
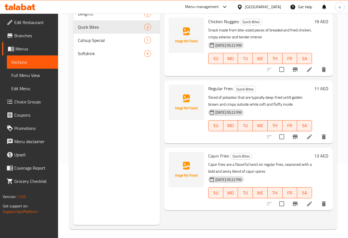
scroll to position [77, 0]
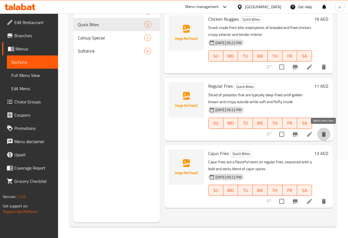
click at [321, 134] on icon "delete" at bounding box center [324, 134] width 7 height 7
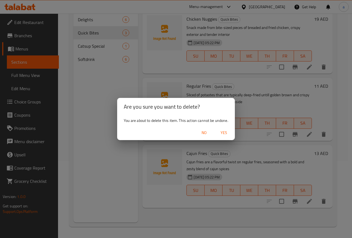
click at [207, 132] on span "No" at bounding box center [204, 132] width 13 height 7
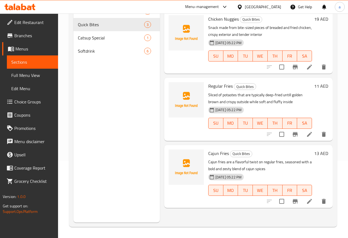
click at [208, 87] on span "Regular Fries" at bounding box center [220, 86] width 25 height 8
copy h6 "Regular Fries"
click at [323, 136] on icon "delete" at bounding box center [324, 134] width 4 height 5
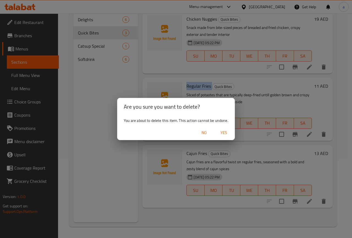
click at [228, 131] on span "Yes" at bounding box center [224, 132] width 13 height 7
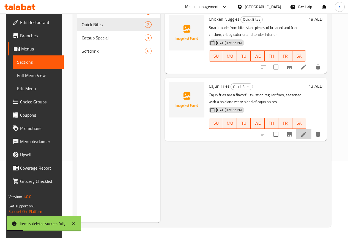
click at [312, 138] on li at bounding box center [303, 134] width 15 height 10
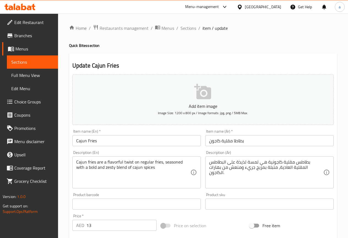
click at [128, 157] on div "Cajun fries are a flavorful twist on regular fries, seasoned with a bold and ze…" at bounding box center [136, 172] width 129 height 32
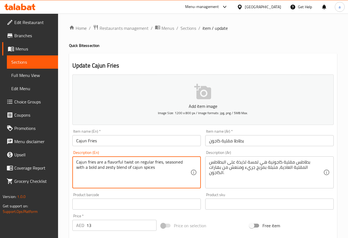
click at [131, 161] on textarea "Cajun fries are a flavorful twist on regular fries, seasoned with a bold and ze…" at bounding box center [133, 172] width 114 height 26
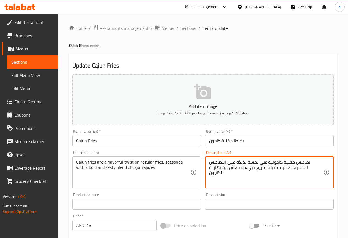
click at [280, 175] on textarea "بطاطس مقلية كاجونية هي لمسة لذيذة على البطاطس المقلية العادية، متبلة بمزيج جريء…" at bounding box center [266, 172] width 114 height 26
click at [252, 175] on textarea "بطاطس مقلية كاجونية هي لمسة لذيذة على البطاطس المقلية العادية، متبلة بمزيج جريء…" at bounding box center [266, 172] width 114 height 26
click at [251, 168] on textarea "بطاطس مقلية كاجونية هي لمسة لذيذة على البطاطس المقلية العادية، متبلة بمزيج جريء…" at bounding box center [266, 172] width 114 height 26
click at [251, 180] on textarea "بطاطس مقلية كاجونية هي لمسة لذيذة على البطاطس المقلية العادية، متبلة بمزيج جريء…" at bounding box center [266, 172] width 114 height 26
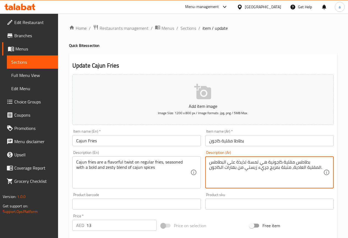
click at [236, 177] on textarea "بطاطس مقلية كاجونية هي لمسة لذيذة على البطاطس المقلية العادية، متبلة بمزيج جريء…" at bounding box center [266, 172] width 114 height 26
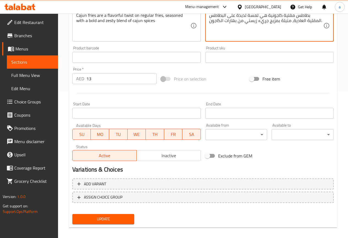
scroll to position [151, 0]
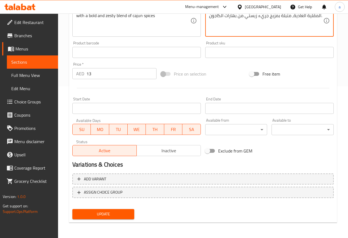
type textarea "بطاطس مقلية كاجونية هي لمسة لذيذة على البطاطس المقلية العادية، متبلة بمزيج جريء…"
click at [118, 212] on span "Update" at bounding box center [103, 213] width 53 height 7
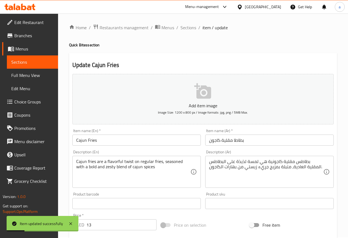
scroll to position [0, 0]
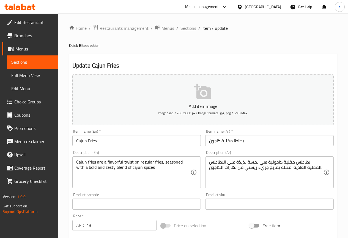
click at [187, 30] on span "Sections" at bounding box center [189, 28] width 16 height 7
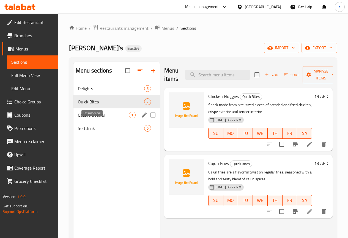
click at [104, 118] on span "Catsup Special" at bounding box center [103, 115] width 51 height 7
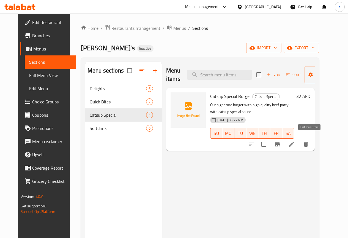
click at [295, 141] on icon at bounding box center [292, 144] width 7 height 7
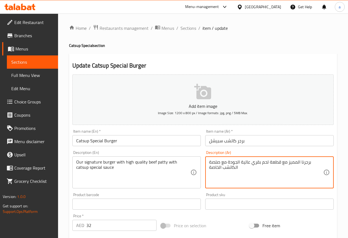
click at [293, 164] on textarea "برجرنا المميز مع قطعة لحم بقري عالية الجودة مع صلصة الكاتشب الخاصة" at bounding box center [266, 172] width 114 height 26
click at [279, 173] on textarea "برجرنا سيحنتشر مع قطعة لحم بقري عالية الجودة مع صلصة الكاتشب الخاصة" at bounding box center [266, 172] width 114 height 26
click at [272, 166] on textarea "برجرنا سيحنتشر مع قطعة لحم بقري عالية الجودة مع صلصة الكاتشب الخاصة" at bounding box center [266, 172] width 114 height 26
click at [274, 163] on textarea "برجرنا سيحنتشر مع قطعة لحم بقري عالية الجودة مع صلصة الكاتشب الخاصة" at bounding box center [266, 172] width 114 height 26
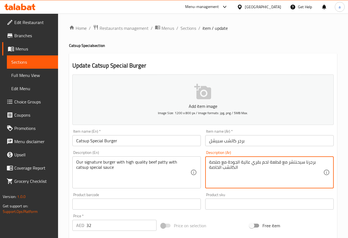
click at [274, 163] on textarea "برجرنا سيحنتشر مع قطعة لحم بقري عالية الجودة مع صلصة الكاتشب الخاصة" at bounding box center [266, 172] width 114 height 26
click at [216, 162] on textarea "برجرنا سيحنتشر مع شريحه لحم بقري عالية الجودة مع صلصة الكاتشب الخاصة" at bounding box center [266, 172] width 114 height 26
click at [227, 169] on textarea "برجرنا سيحنتشر مع شريحه لحم بقري عالية الجودة مع صوص الكاتشب الخاصة" at bounding box center [266, 172] width 114 height 26
click at [218, 170] on textarea "برجرنا سيحنتشر مع شريحه لحم بقري عالية الجودة مع صوص الكاتشب الخاصة" at bounding box center [266, 172] width 114 height 26
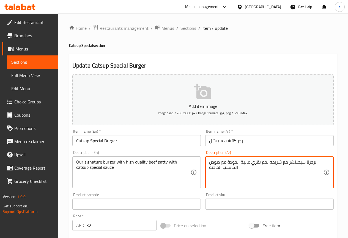
click at [214, 167] on textarea "برجرنا سيحنتشر مع شريحه لحم بقري عالية الجودة مع صوص الكاتشب الخاصة" at bounding box center [266, 172] width 114 height 26
click at [245, 180] on textarea "برجرنا سيحنتشر مع شريحه لحم بقري عالية الجودة مع صوص الكاتشب سبشيل" at bounding box center [266, 172] width 114 height 26
click at [306, 161] on textarea "برجرنا سيحنتشر مع شريحه لحم بقري عالية الجودة مع صوص الكاتشب سبشيل" at bounding box center [266, 172] width 114 height 26
click at [304, 161] on textarea "برجرنا سيحنتشر مع شريحه لحم بقري عالية الجودة مع صوص الكاتشب سبشيل" at bounding box center [266, 172] width 114 height 26
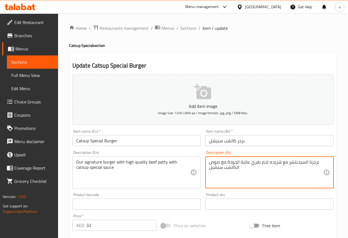
click at [280, 176] on textarea "برجرنا السيحنتشر مع شريحه لحم بقري عالية الجودة مع صوص الكاتشب سبشيل" at bounding box center [266, 172] width 114 height 26
type textarea "برجرنا السيحنتشر مع شريحه لحم بقري عالية الجودة مع صوص الكاتشب سبشيل"
click at [191, 26] on span "Sections" at bounding box center [189, 28] width 16 height 7
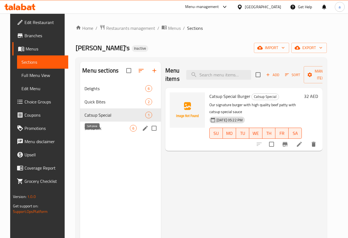
click at [104, 131] on span "Softdrink" at bounding box center [107, 128] width 45 height 7
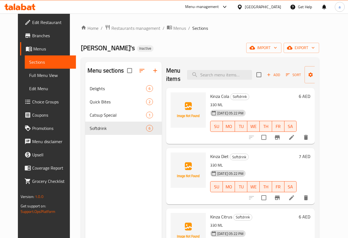
click at [300, 141] on li at bounding box center [291, 137] width 15 height 10
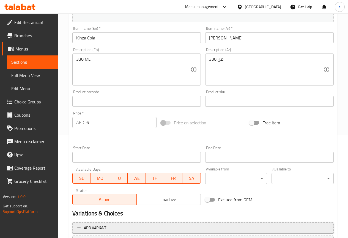
scroll to position [151, 0]
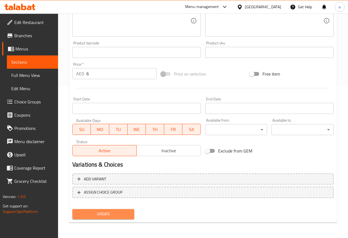
click at [119, 213] on span "Update" at bounding box center [103, 213] width 53 height 7
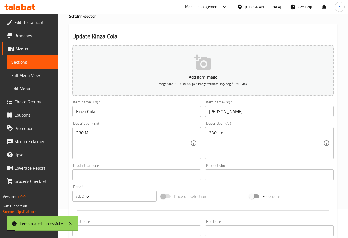
scroll to position [0, 0]
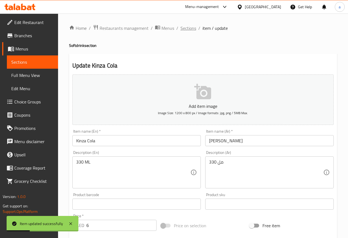
click at [191, 29] on span "Sections" at bounding box center [189, 28] width 16 height 7
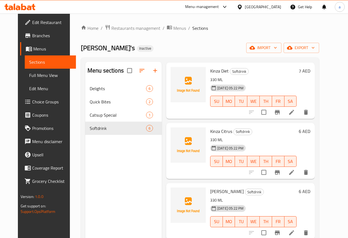
scroll to position [35, 0]
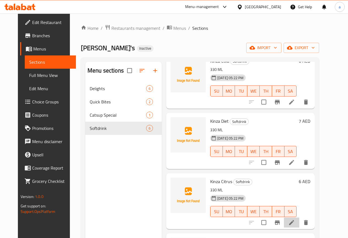
click at [300, 220] on li at bounding box center [291, 222] width 15 height 10
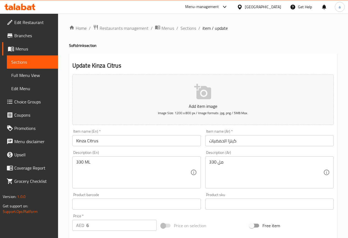
click at [97, 144] on input "Kinza Citrus" at bounding box center [136, 140] width 129 height 11
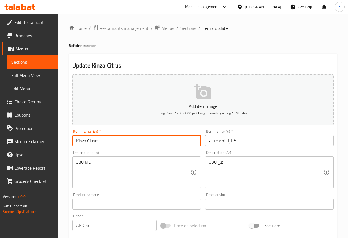
click at [97, 144] on input "Kinza Citrus" at bounding box center [136, 140] width 129 height 11
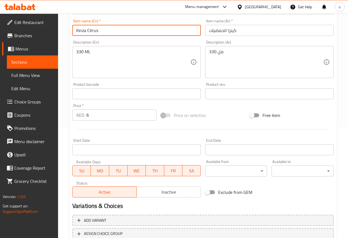
scroll to position [151, 0]
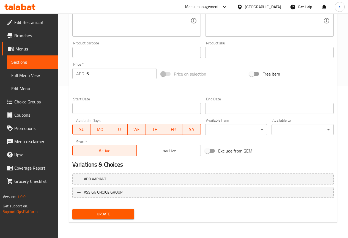
click at [123, 217] on span "Update" at bounding box center [103, 213] width 53 height 7
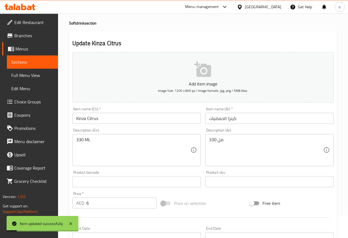
scroll to position [0, 0]
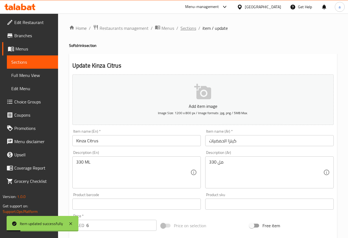
click at [183, 27] on span "Sections" at bounding box center [189, 28] width 16 height 7
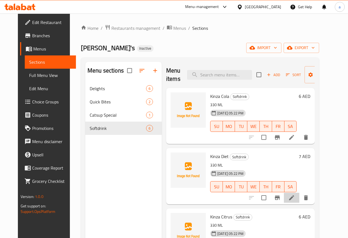
click at [300, 201] on li at bounding box center [291, 197] width 15 height 10
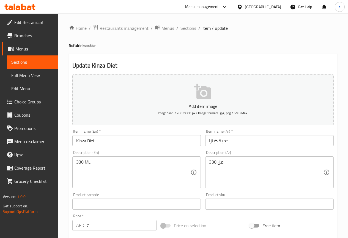
click at [90, 137] on input "Kinza Diet" at bounding box center [136, 140] width 129 height 11
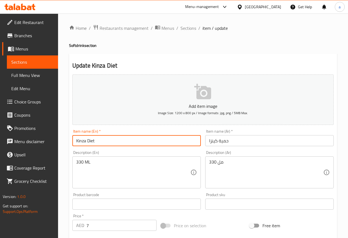
click at [90, 137] on input "Kinza Diet" at bounding box center [136, 140] width 129 height 11
click at [228, 140] on input "حمية كينزا" at bounding box center [269, 140] width 129 height 11
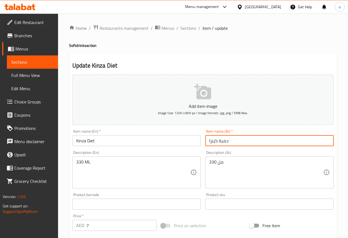
click at [228, 140] on input "حمية كينزا" at bounding box center [269, 140] width 129 height 11
click at [227, 140] on input "حمية كينزا" at bounding box center [269, 140] width 129 height 11
click at [232, 140] on input "حمية كينزا" at bounding box center [269, 140] width 129 height 11
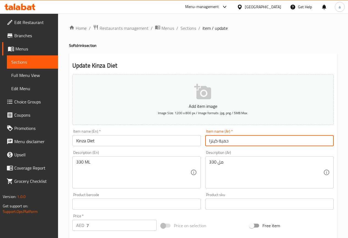
click at [227, 141] on input "حمية كينزا" at bounding box center [269, 140] width 129 height 11
type input "[PERSON_NAME]"
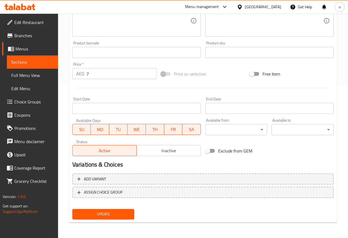
click at [123, 215] on span "Update" at bounding box center [103, 213] width 53 height 7
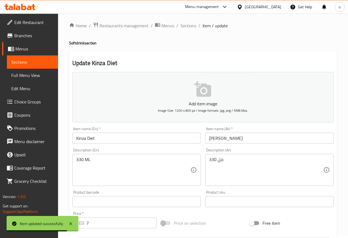
scroll to position [0, 0]
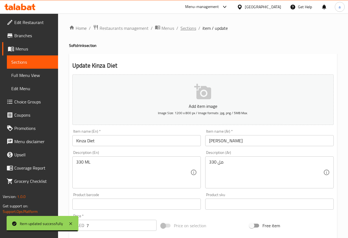
click at [191, 30] on span "Sections" at bounding box center [189, 28] width 16 height 7
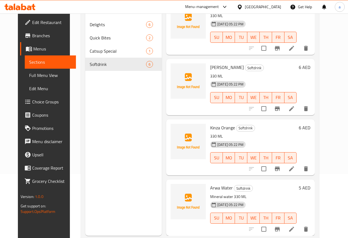
scroll to position [77, 0]
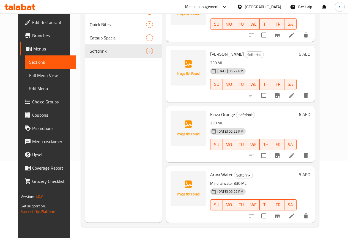
click at [300, 94] on li at bounding box center [291, 95] width 15 height 10
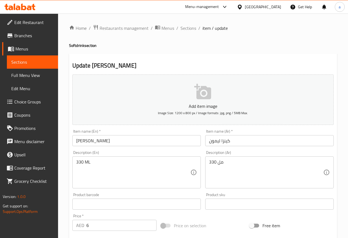
click at [189, 32] on div "Home / Restaurants management / Menus / Sections / item / update Softdrink sect…" at bounding box center [203, 202] width 268 height 354
click at [189, 30] on span "Sections" at bounding box center [189, 28] width 16 height 7
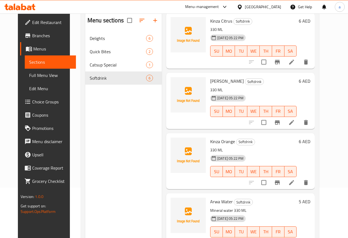
scroll to position [77, 0]
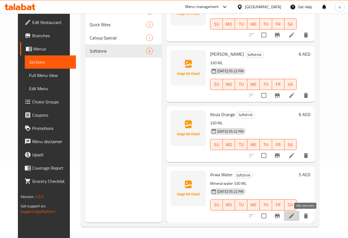
click at [295, 218] on icon at bounding box center [292, 215] width 7 height 7
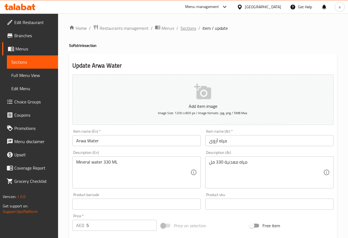
click at [193, 28] on span "Sections" at bounding box center [189, 28] width 16 height 7
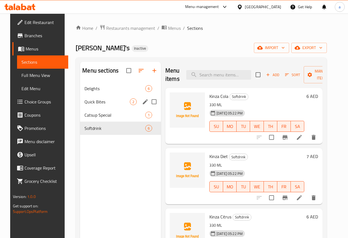
click at [104, 105] on div "Quick Bites 2" at bounding box center [120, 101] width 81 height 13
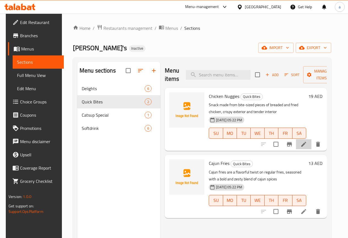
click at [307, 145] on icon at bounding box center [304, 144] width 7 height 7
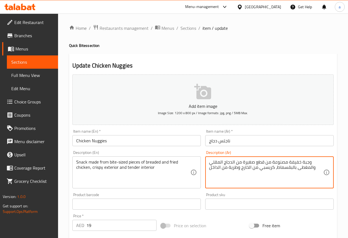
click at [252, 162] on textarea "وجبة خفيفة مصنوعة من قطع صغيرة من الدجاج المقلي والمغطى بالبقسماط، كريسبي من ال…" at bounding box center [266, 172] width 114 height 26
click at [253, 173] on textarea "وجبة خفيفة مصنوعة من قطع حجم اللقمات من الدجاج المقلي والمغطى بالبقسماط، كريسبي…" at bounding box center [266, 172] width 114 height 26
type textarea "وجبة خفيفة مصنوعة من قطع حجم اللقمات من الدجاج المقلي والمغطى بالبقسماط، كريسبي…"
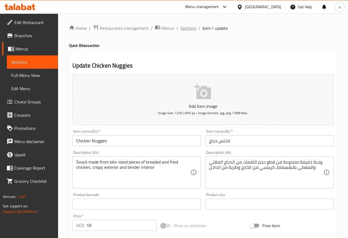
click at [190, 29] on span "Sections" at bounding box center [189, 28] width 16 height 7
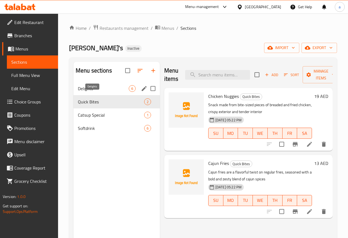
click at [100, 92] on span "Delights" at bounding box center [103, 88] width 51 height 7
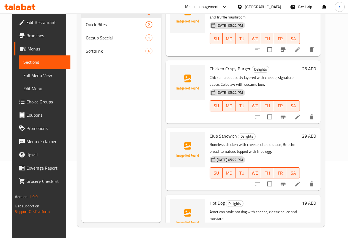
scroll to position [166, 0]
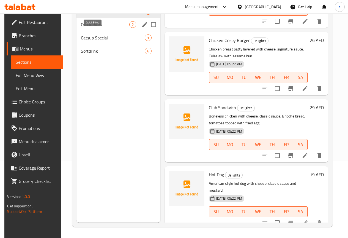
click at [97, 28] on span "Quick Bites" at bounding box center [105, 24] width 48 height 7
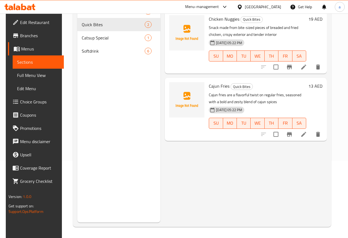
click at [312, 136] on li at bounding box center [303, 134] width 15 height 10
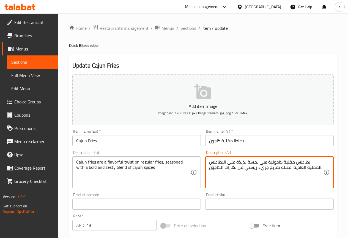
click at [253, 159] on textarea "بطاطس مقلية كاجونية هي لمسة لذيذة على البطاطس المقلية العادية، متبلة بمزيج جريء…" at bounding box center [266, 172] width 114 height 26
click at [261, 177] on textarea "بطاطس مقلية كاجونية هي تويست لذيذة على البطاطس المقلية العادية، متبلة بمزيج جري…" at bounding box center [266, 172] width 114 height 26
type textarea "بطاطس مقلية كاجونية هي تويست لذيذة على البطاطس المقلية العادية، متبلة بمزيج جري…"
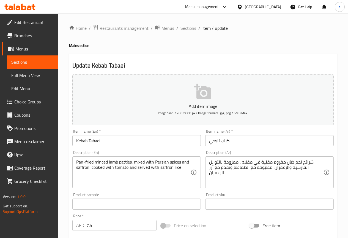
click at [184, 31] on span "Sections" at bounding box center [189, 28] width 16 height 7
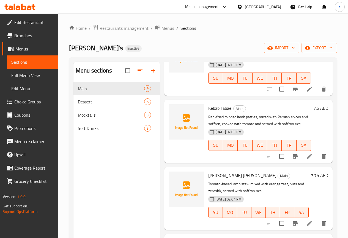
scroll to position [138, 0]
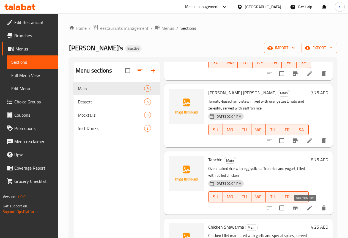
click at [306, 207] on icon at bounding box center [309, 207] width 7 height 7
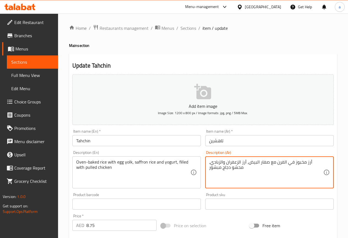
click at [316, 162] on textarea "أرز مخبوز في الفرن مع صفار البيض، أرز الزعفران والزبادي، محشو دجاج مبشور" at bounding box center [266, 172] width 114 height 26
click at [290, 168] on textarea "أرز مخبوز في الفرن مع صفار البيض، أرز الزعفران والزبادي، محشو دجاج مبشور" at bounding box center [266, 172] width 114 height 26
drag, startPoint x: 289, startPoint y: 162, endPoint x: 317, endPoint y: 163, distance: 28.4
click at [317, 163] on textarea "أرز مخبوز في الفرن مع صفار البيض، أرز الزعفران والزبادي، محشو دجاج مبشور" at bounding box center [266, 172] width 114 height 26
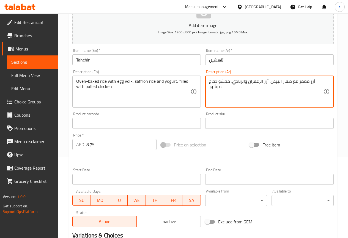
scroll to position [138, 0]
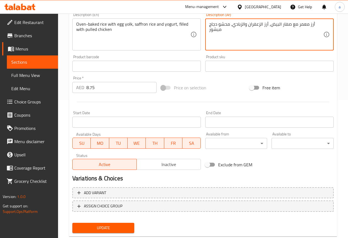
type textarea "أرز معمر مع صفار البيض، أرز الزعفران والزبادي، محشو دجاج مبشور"
click at [123, 232] on button "Update" at bounding box center [103, 227] width 62 height 10
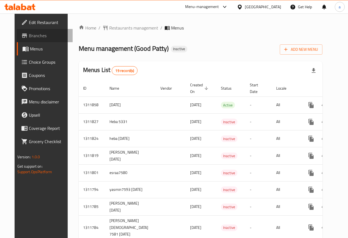
click at [30, 34] on span "Branches" at bounding box center [48, 35] width 39 height 7
click at [34, 30] on link "Branches" at bounding box center [45, 35] width 56 height 13
